Goal: Browse casually: Explore the website without a specific task or goal

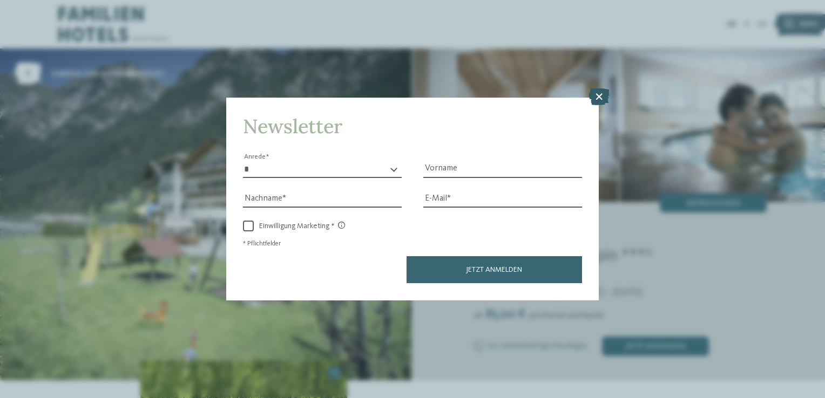
click at [599, 97] on icon at bounding box center [598, 97] width 21 height 17
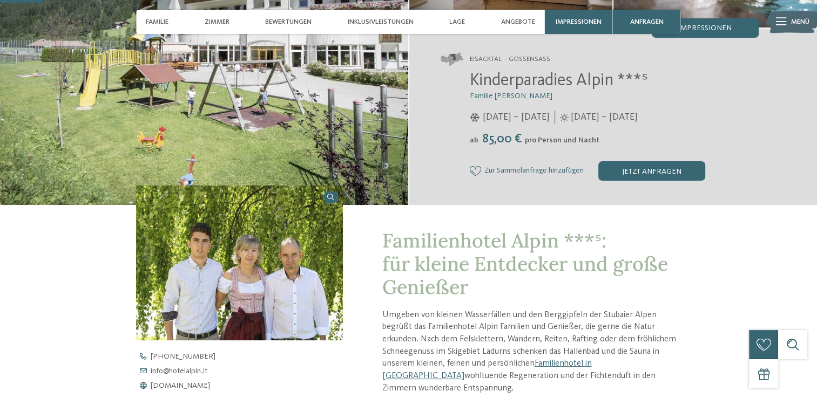
scroll to position [173, 0]
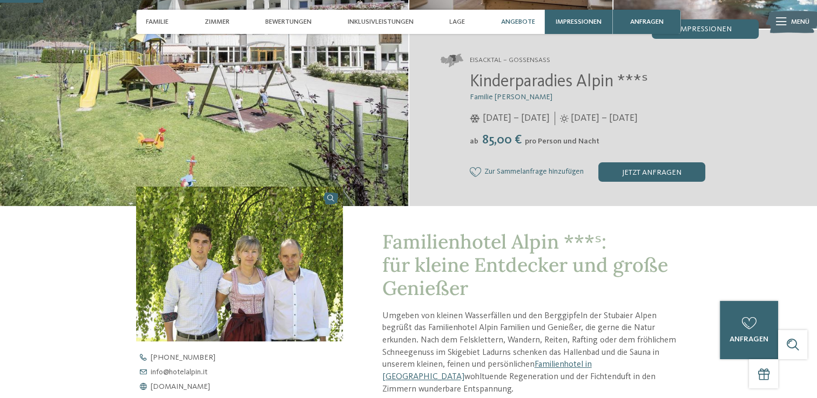
click at [516, 24] on span "Angebote" at bounding box center [518, 22] width 34 height 8
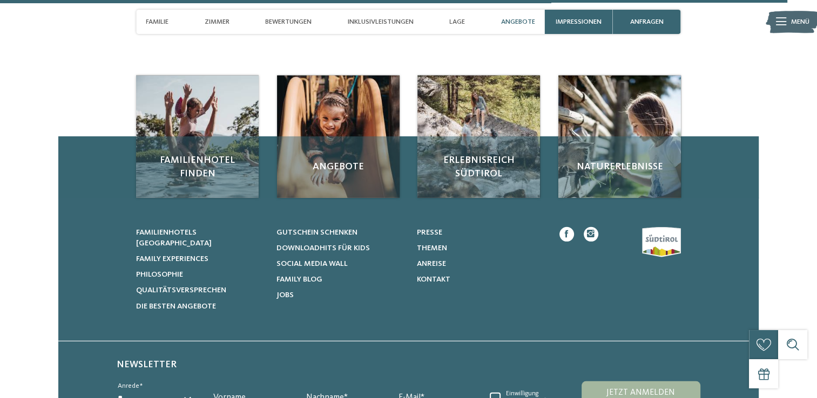
scroll to position [3173, 0]
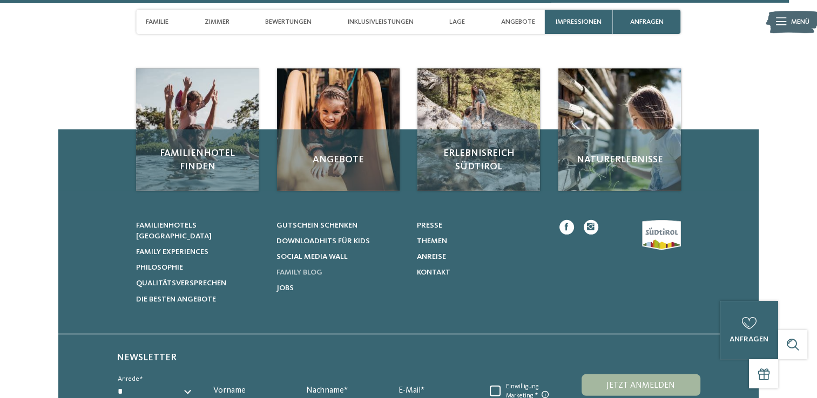
click at [311, 269] on span "Family Blog" at bounding box center [299, 273] width 46 height 8
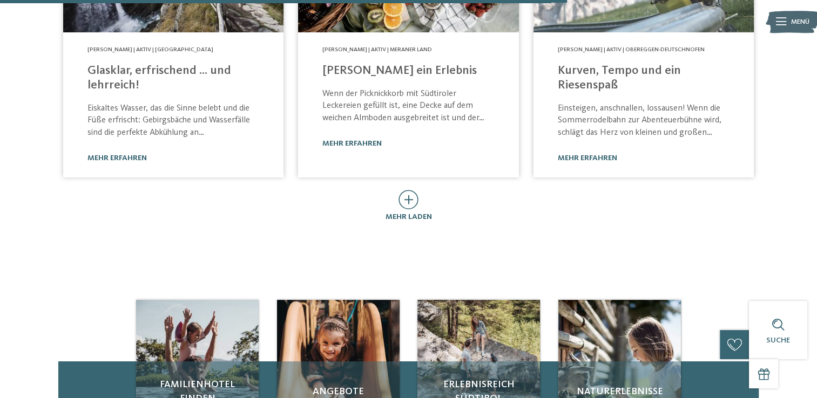
scroll to position [756, 0]
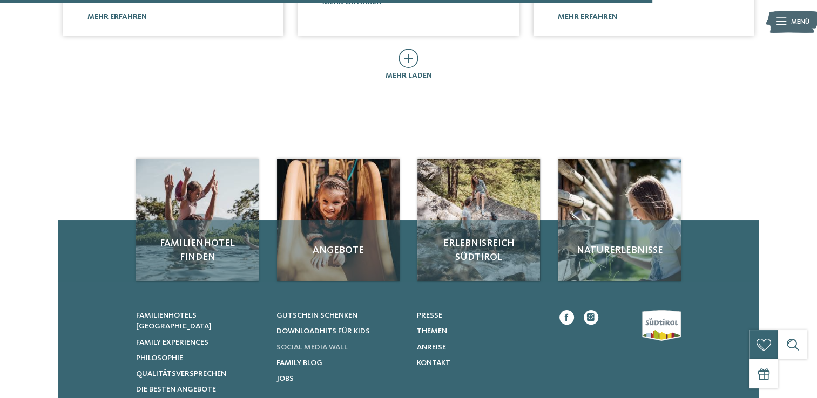
click at [344, 344] on span "Social Media Wall" at bounding box center [311, 348] width 71 height 8
